Goal: Check status: Check status

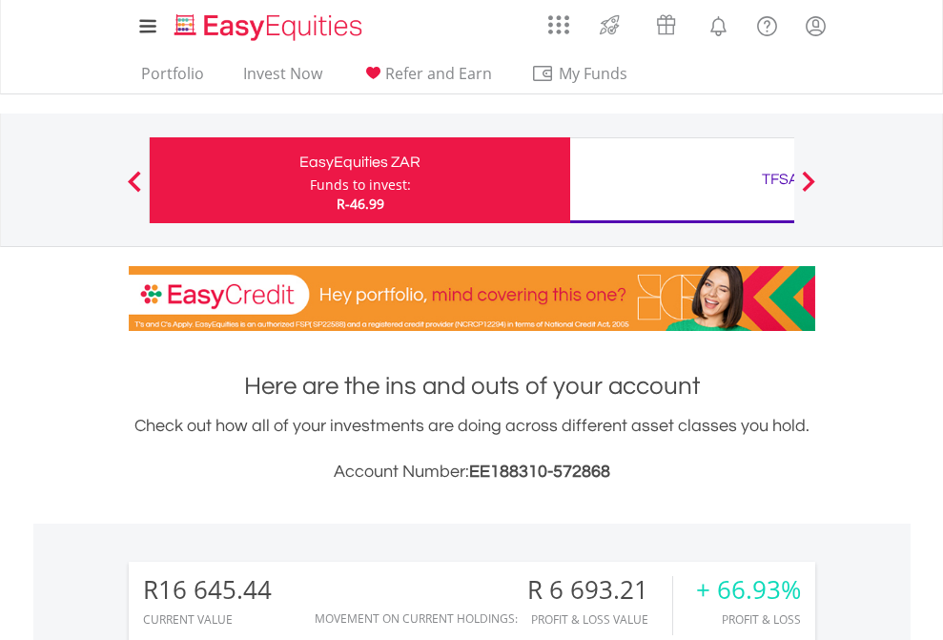
scroll to position [183, 299]
click at [310, 180] on div "Funds to invest:" at bounding box center [360, 184] width 101 height 19
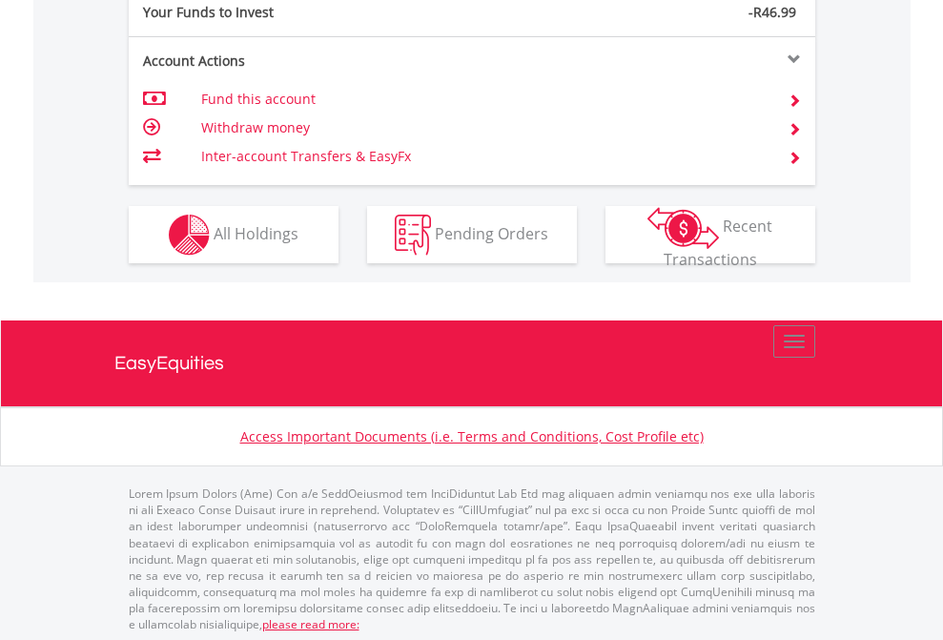
scroll to position [1904, 0]
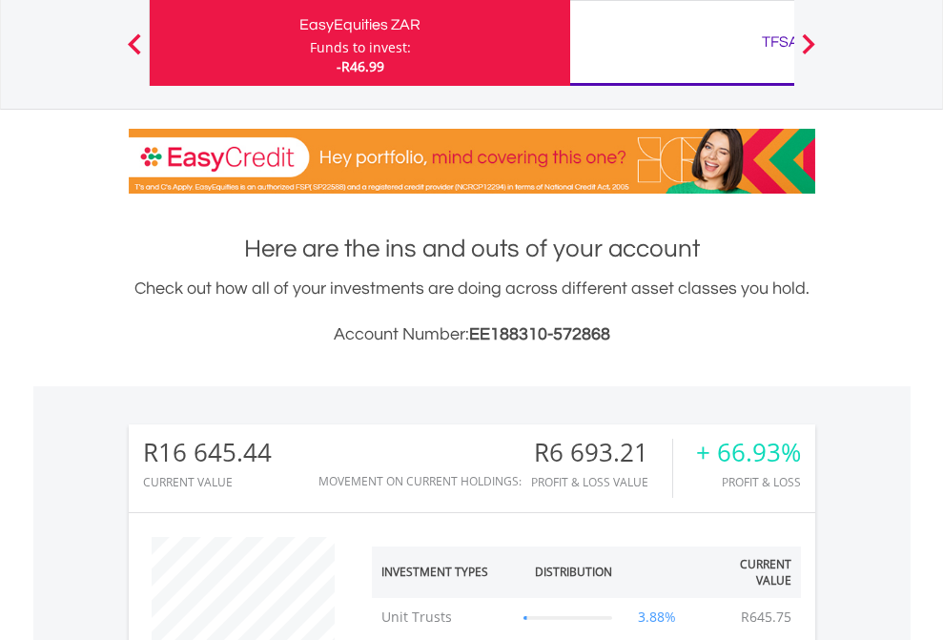
scroll to position [183, 299]
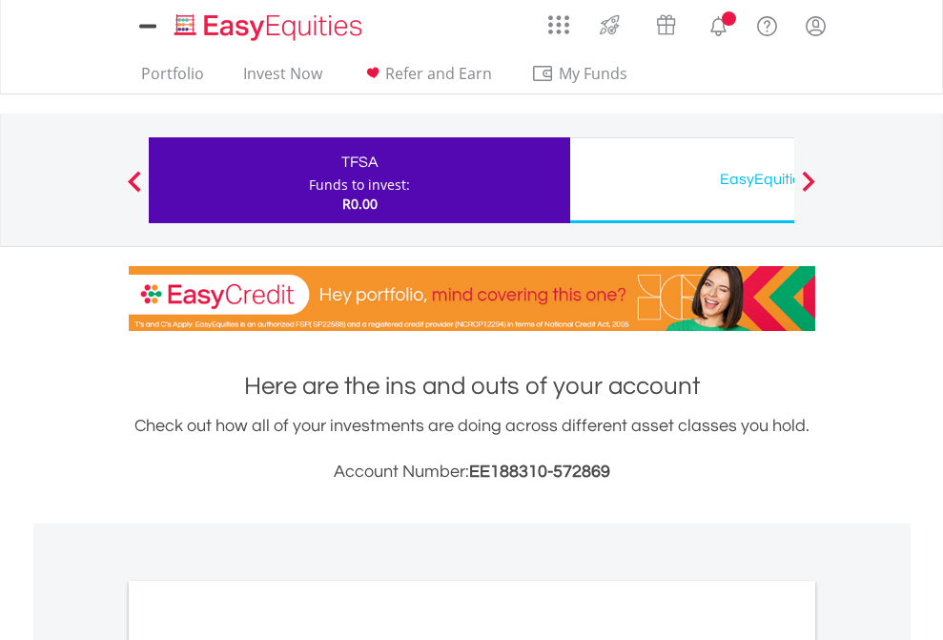
scroll to position [1146, 0]
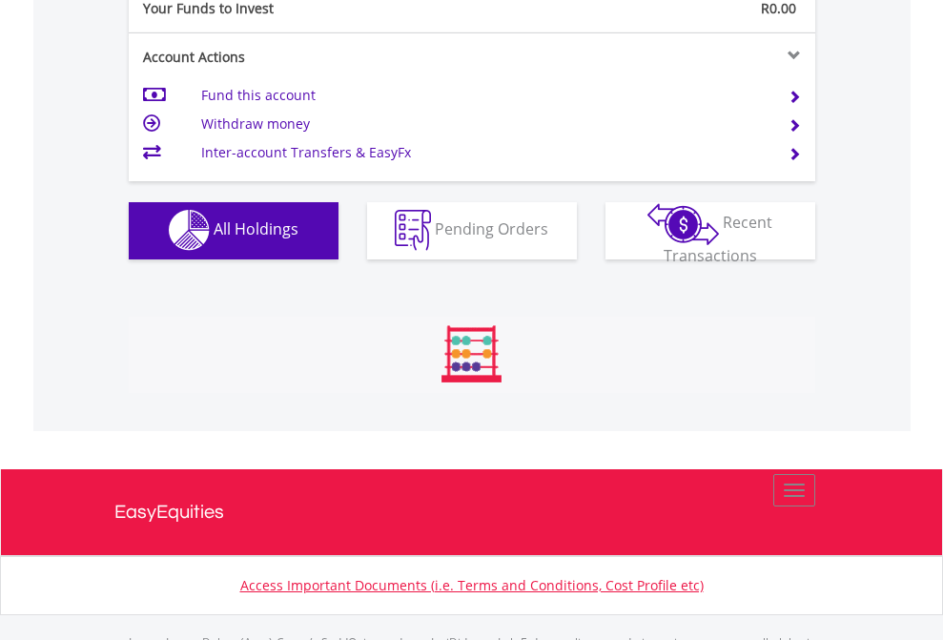
scroll to position [1888, 0]
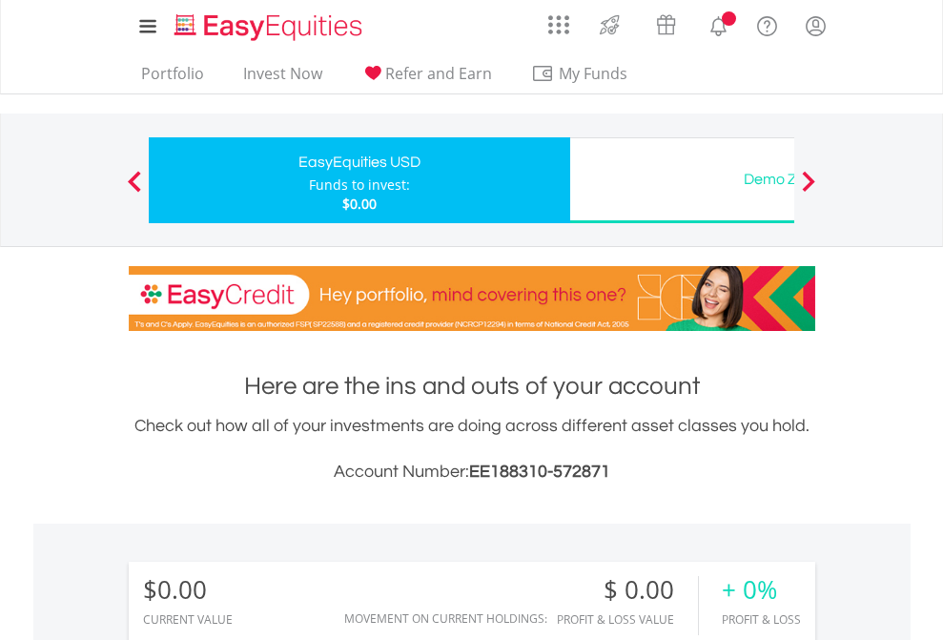
scroll to position [183, 299]
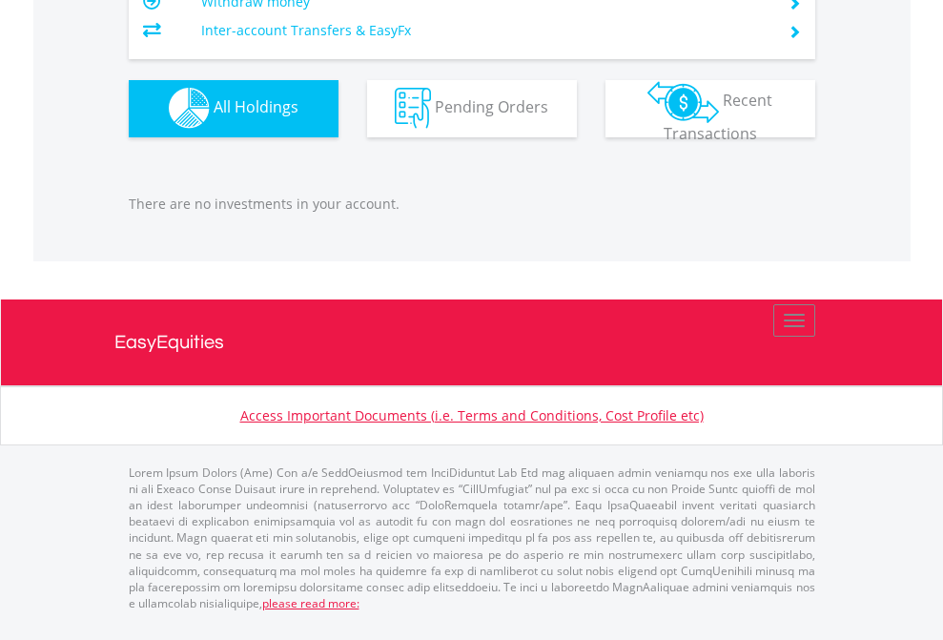
scroll to position [1888, 0]
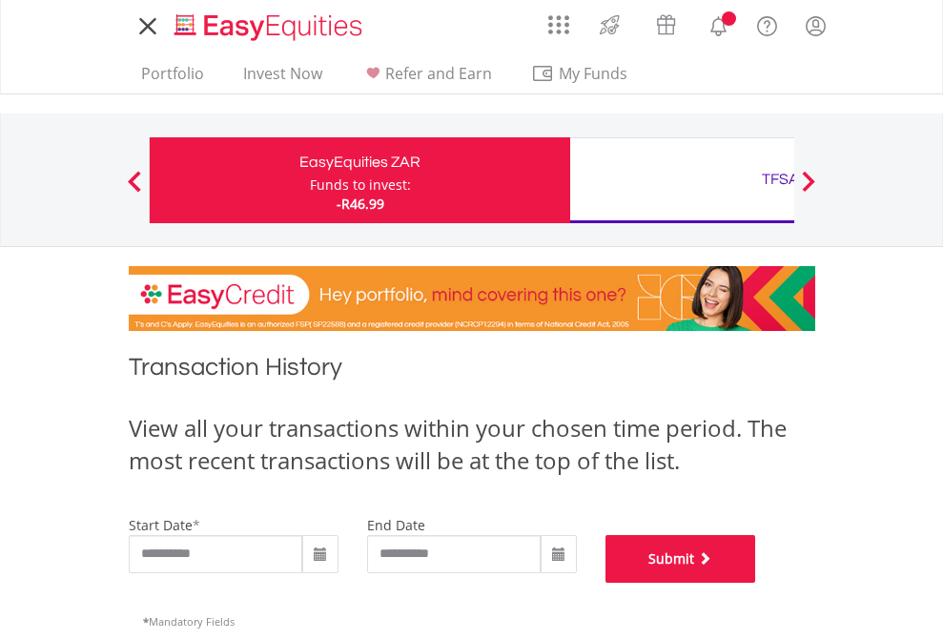
click at [756, 582] on button "Submit" at bounding box center [680, 559] width 151 height 48
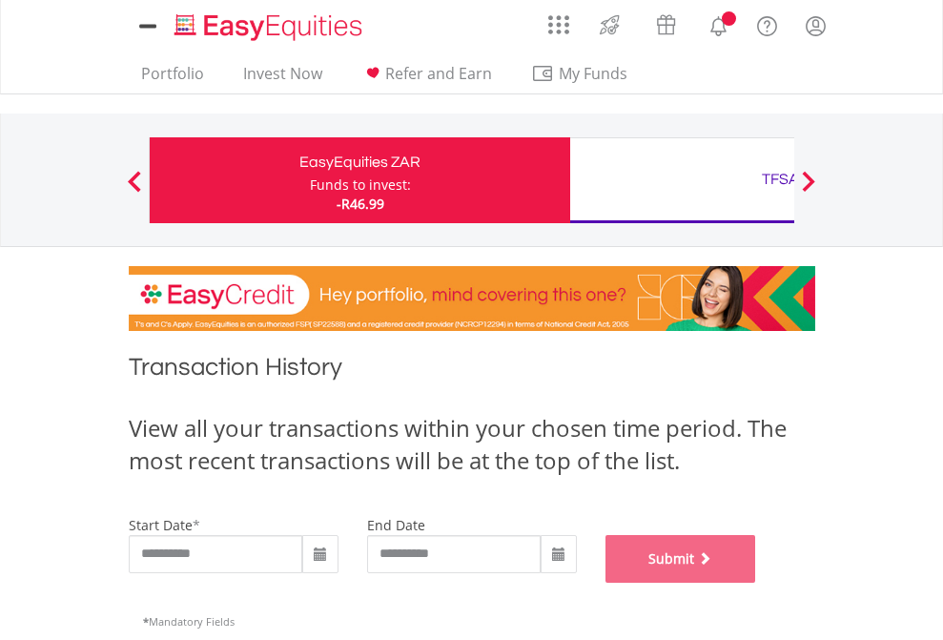
scroll to position [773, 0]
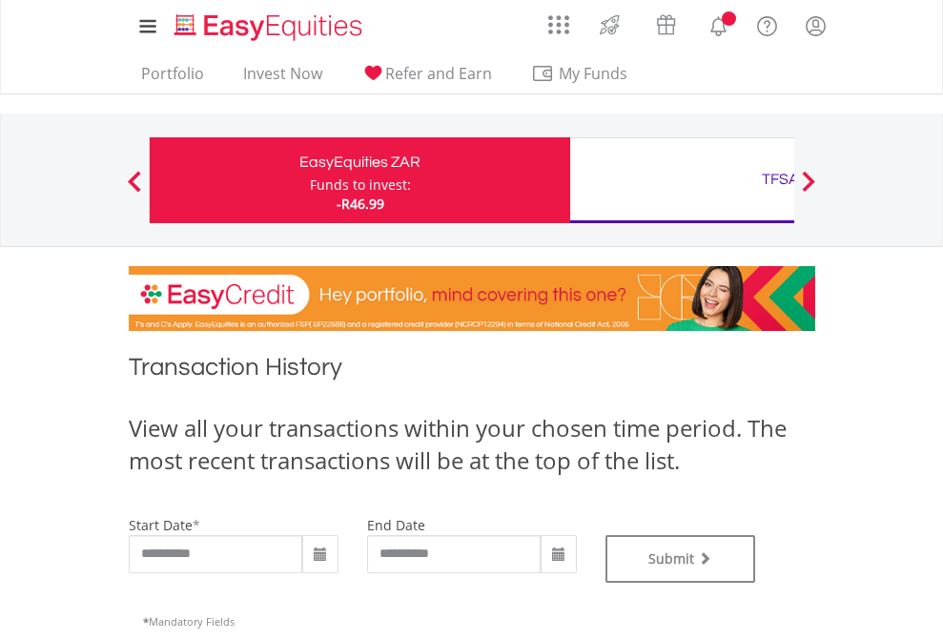
click at [682, 180] on div "TFSA" at bounding box center [781, 179] width 398 height 27
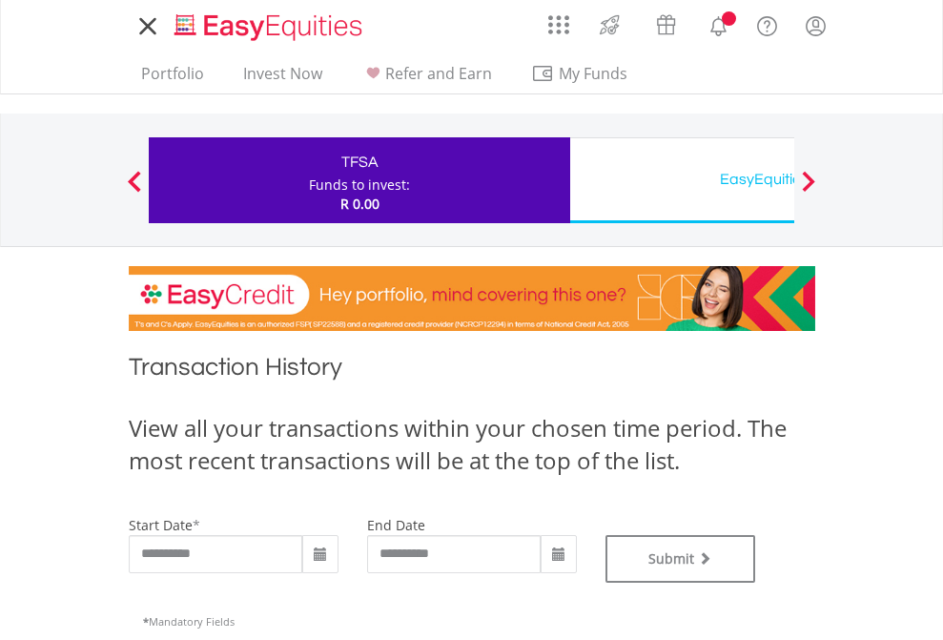
type input "**********"
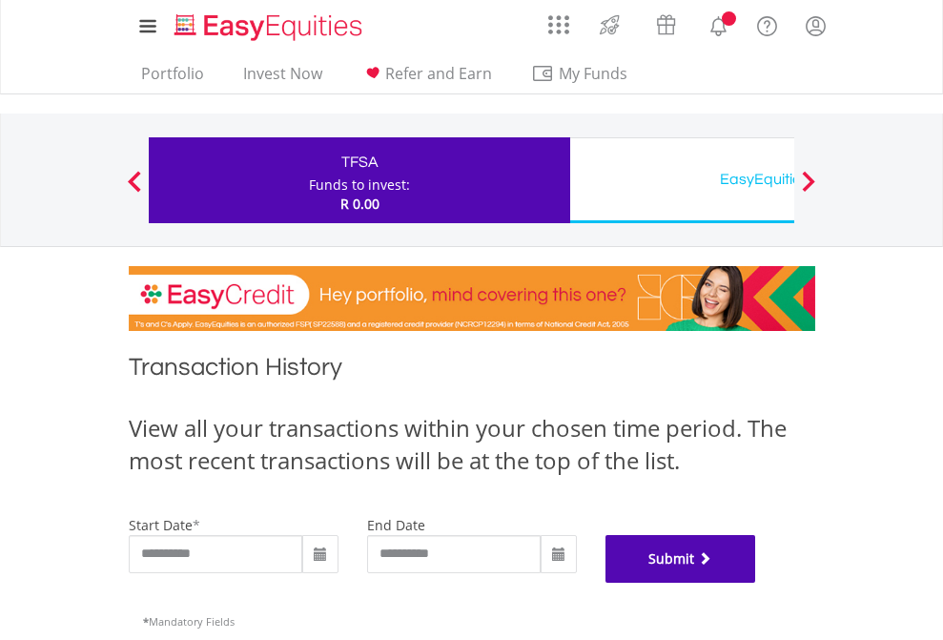
click at [756, 582] on button "Submit" at bounding box center [680, 559] width 151 height 48
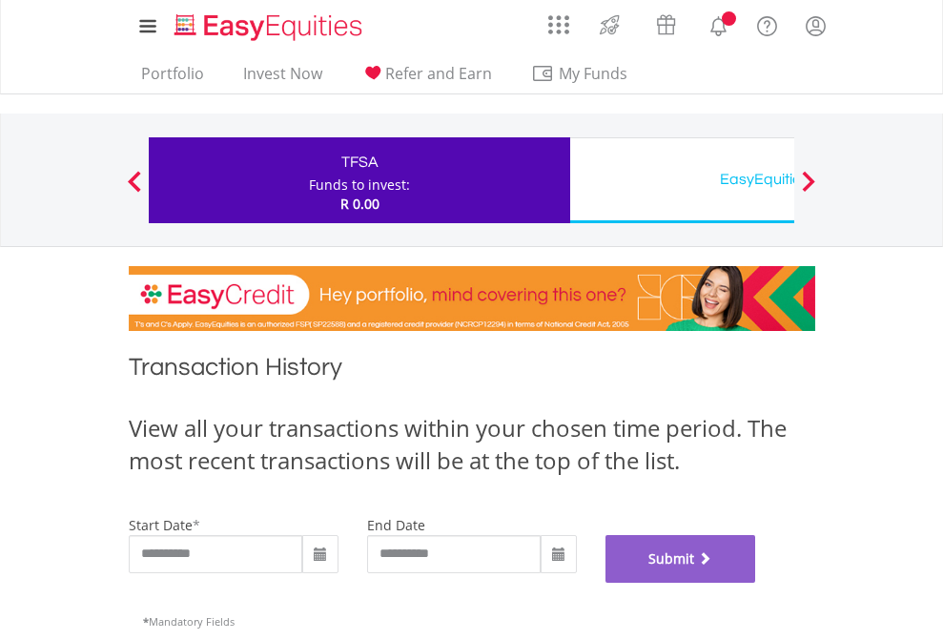
scroll to position [773, 0]
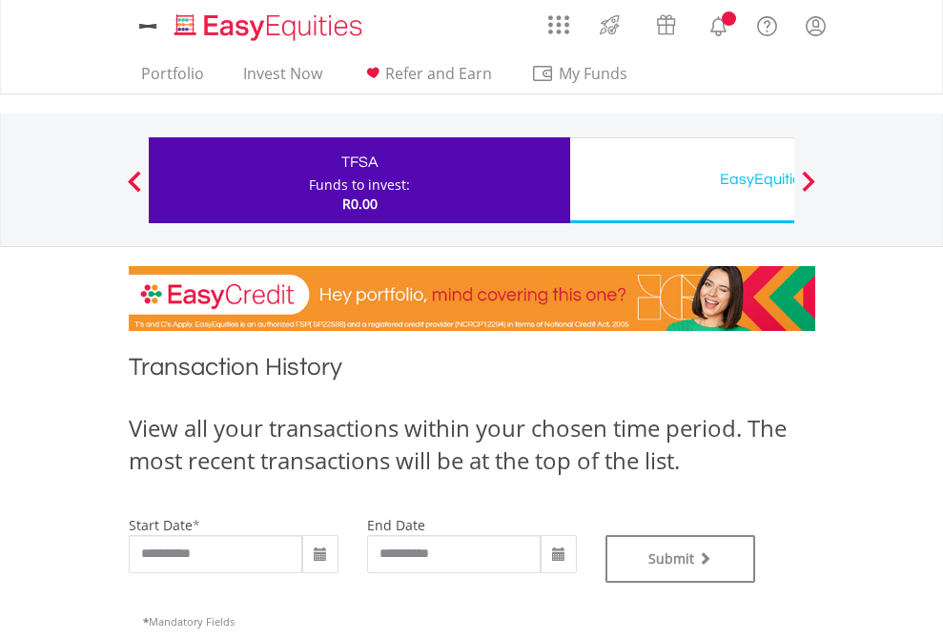
click at [682, 180] on div "EasyEquities USD" at bounding box center [781, 179] width 398 height 27
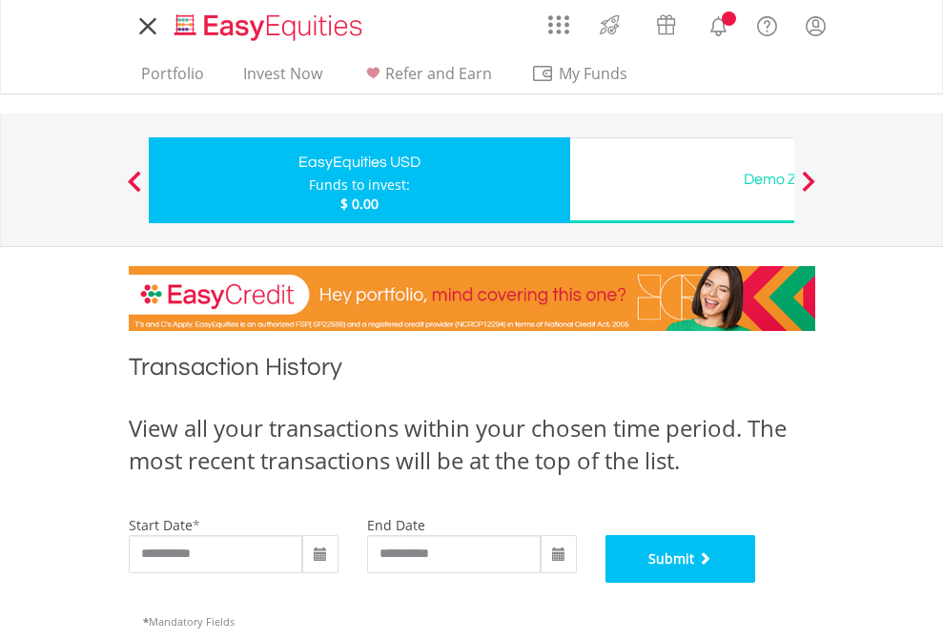
click at [756, 582] on button "Submit" at bounding box center [680, 559] width 151 height 48
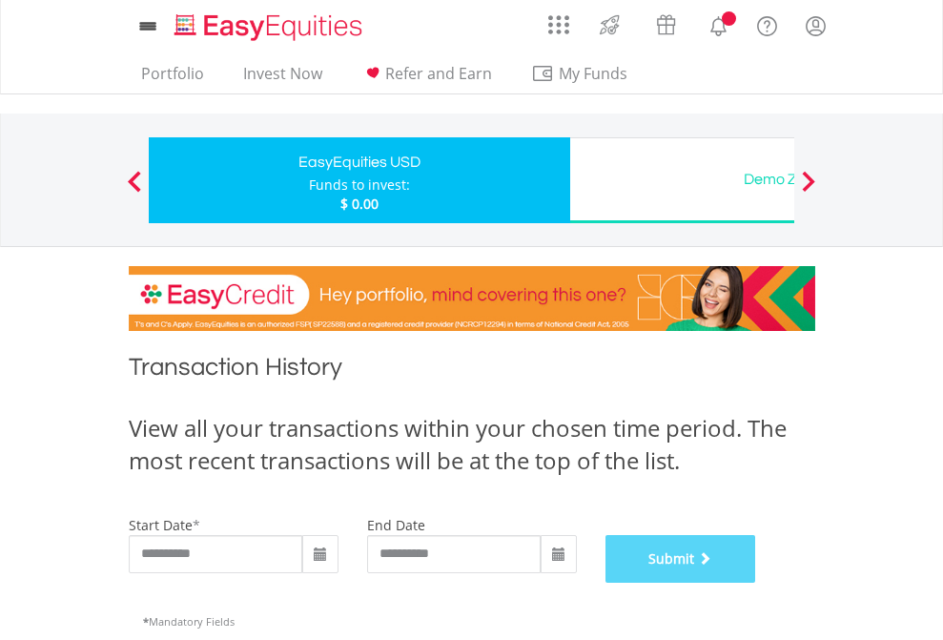
scroll to position [773, 0]
